Goal: Task Accomplishment & Management: Use online tool/utility

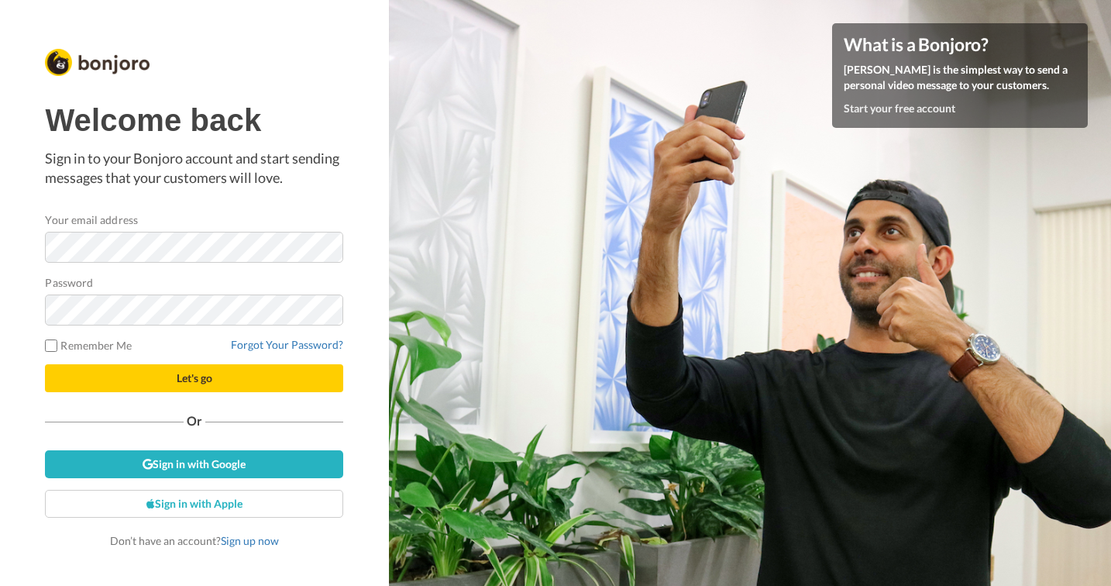
click at [198, 378] on span "Let's go" at bounding box center [195, 377] width 36 height 13
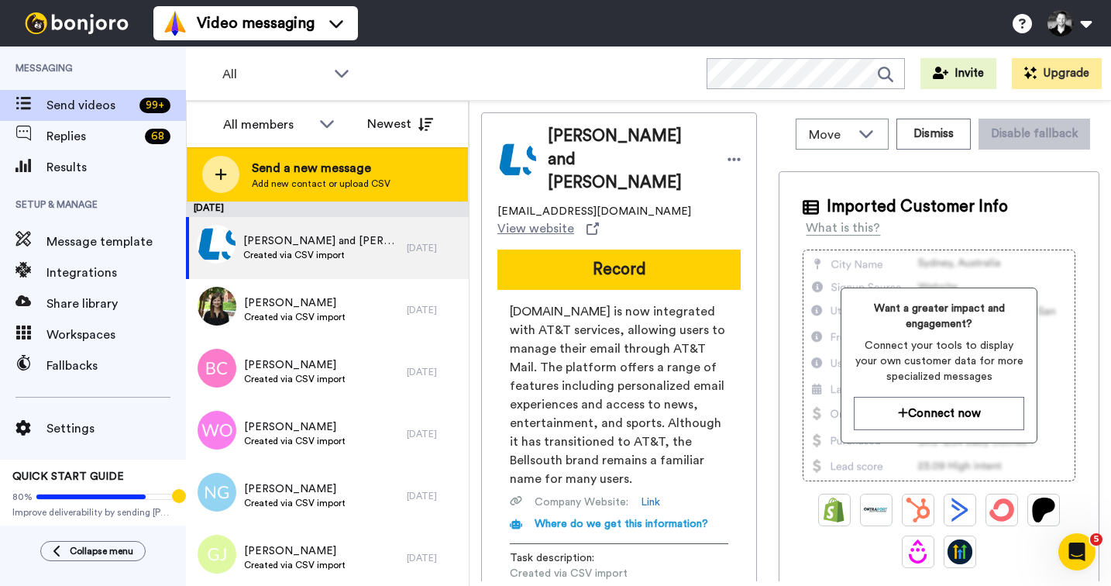
click at [221, 176] on icon at bounding box center [221, 175] width 12 height 12
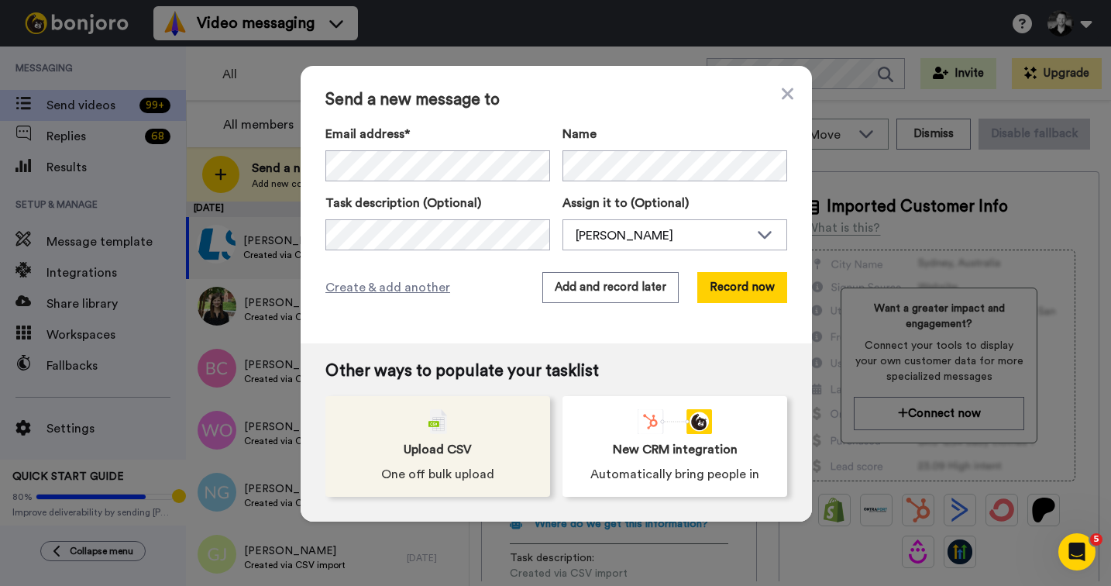
click at [426, 443] on span "Upload CSV" at bounding box center [438, 449] width 68 height 19
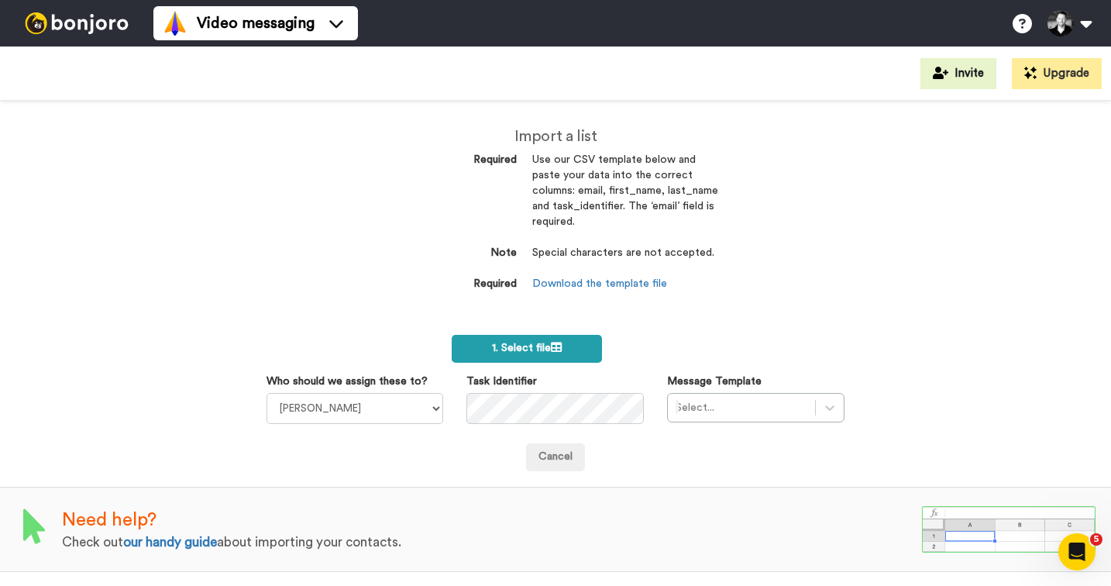
click at [521, 344] on span "1. Select file" at bounding box center [527, 348] width 70 height 11
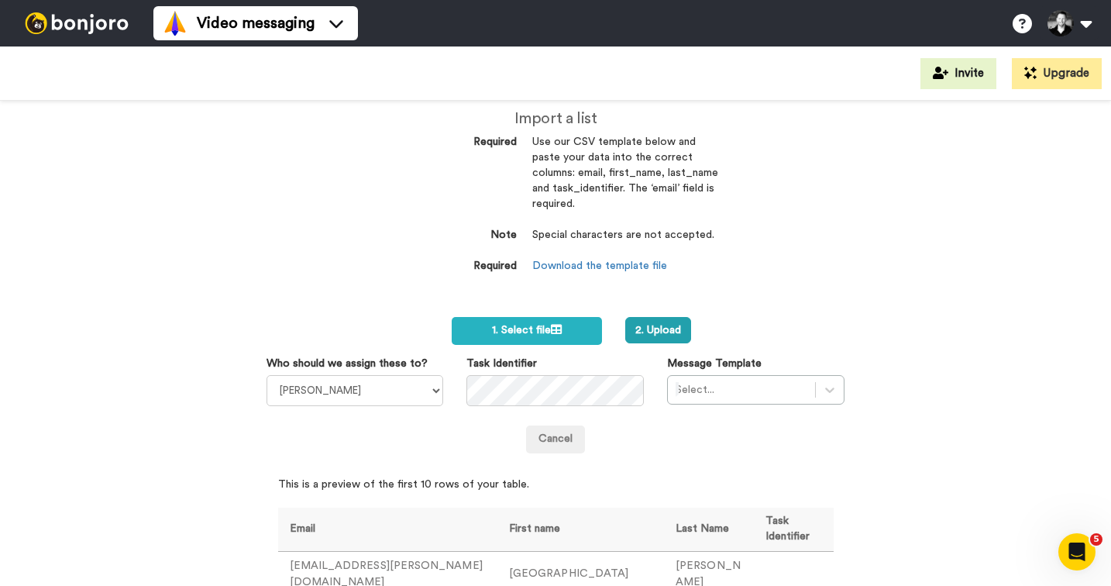
scroll to position [9, 0]
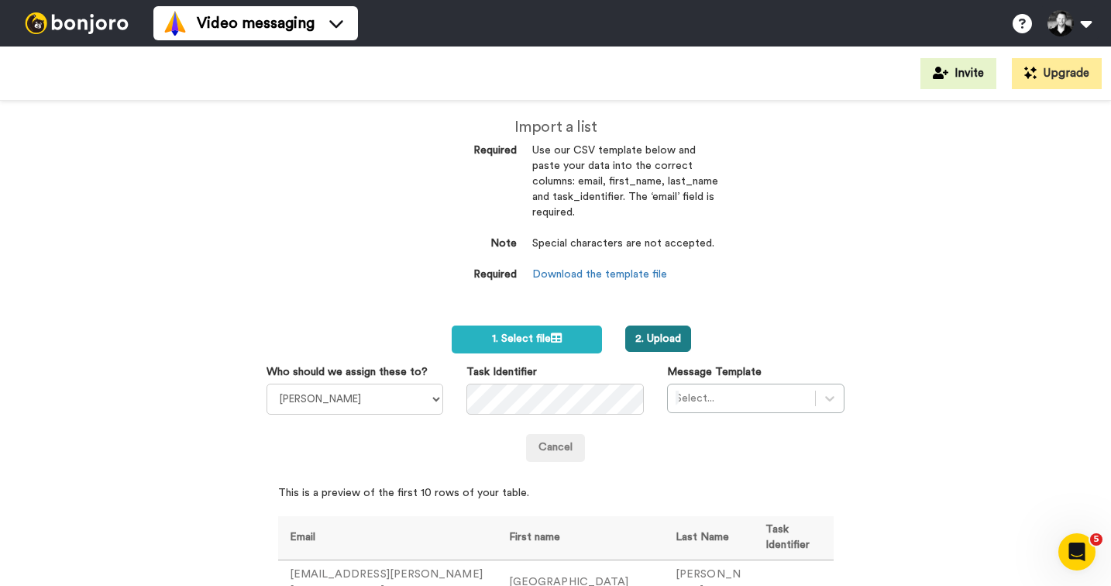
click at [682, 329] on button "2. Upload" at bounding box center [658, 338] width 66 height 26
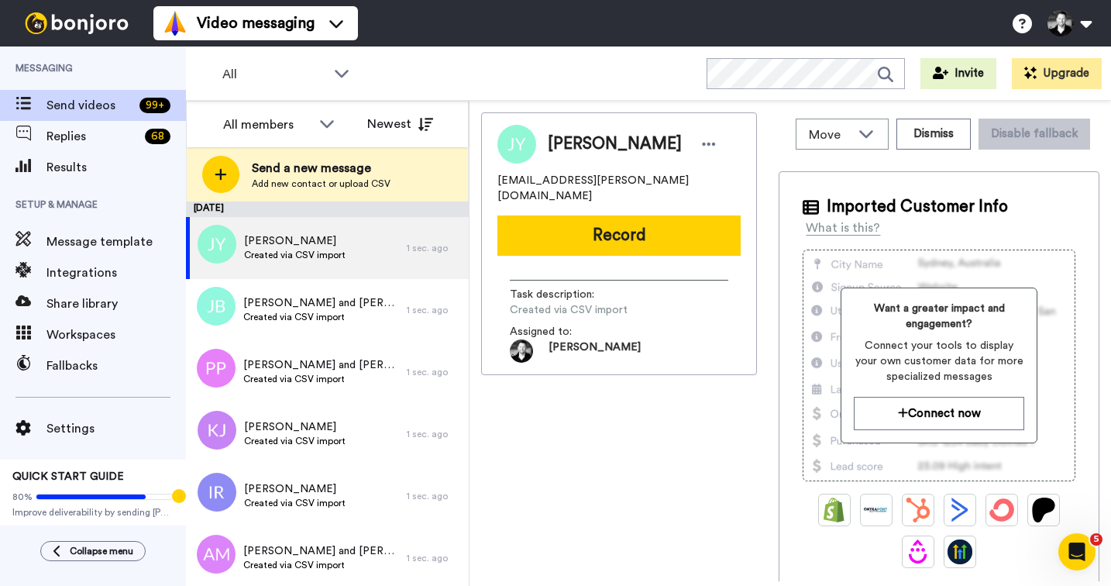
click at [577, 458] on div "Jennifer Yamilet jenni.yamilet@hotmail.com Record Task description : Created vi…" at bounding box center [619, 346] width 276 height 469
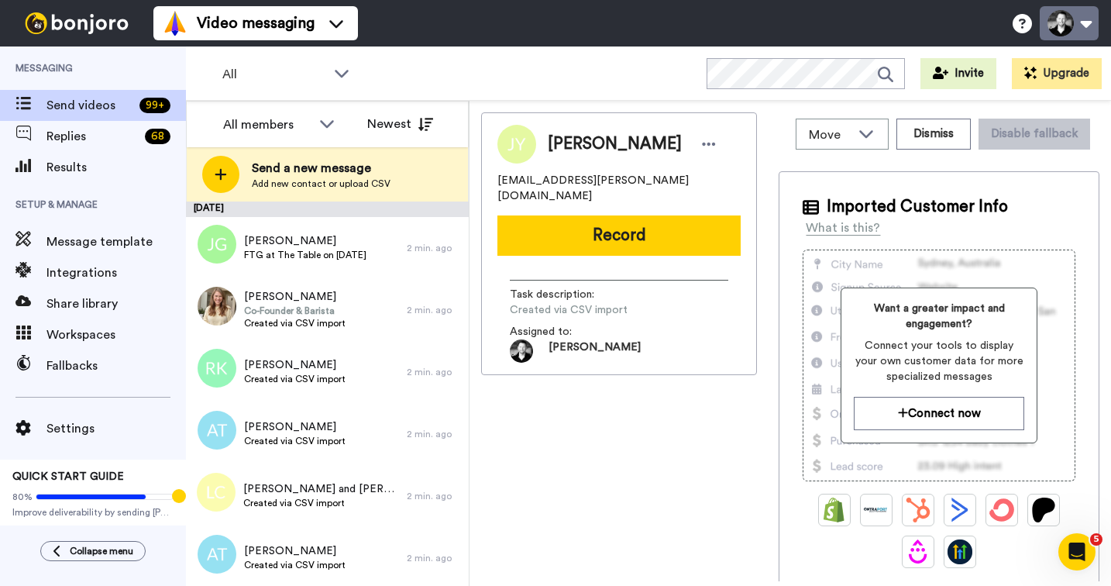
click at [1081, 34] on button at bounding box center [1069, 23] width 59 height 34
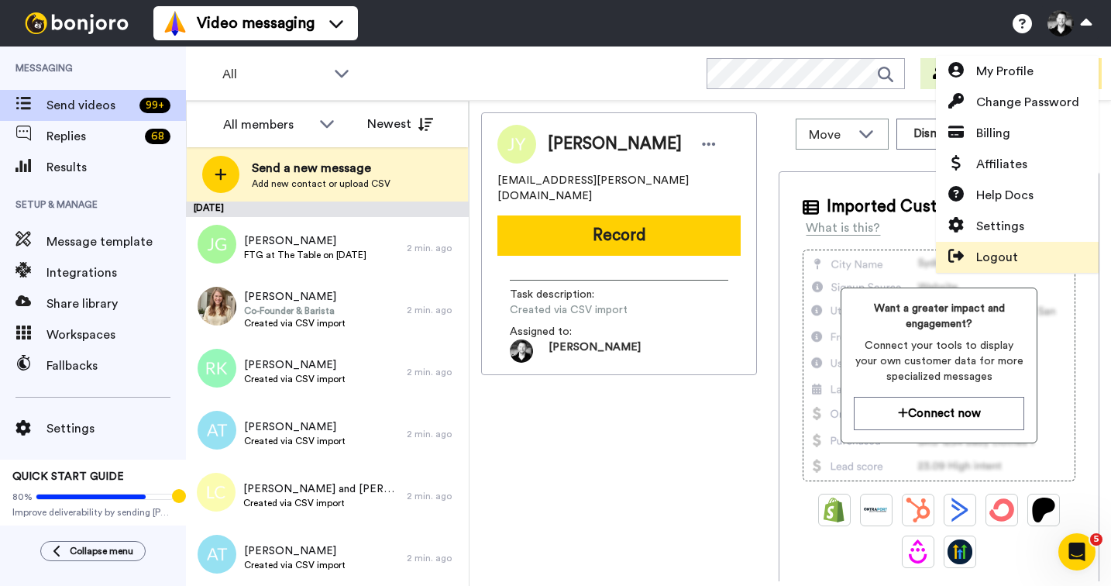
click at [997, 255] on span "Logout" at bounding box center [997, 257] width 42 height 19
